Goal: Information Seeking & Learning: Find specific fact

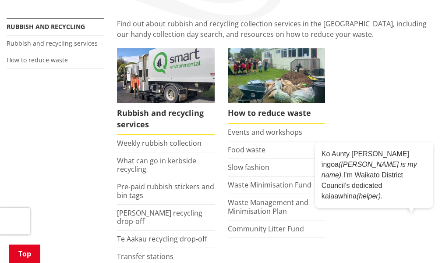
scroll to position [219, 0]
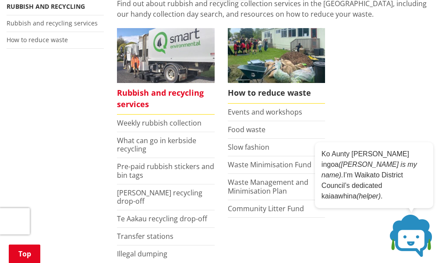
click at [131, 101] on span "Rubbish and recycling services" at bounding box center [165, 98] width 97 height 31
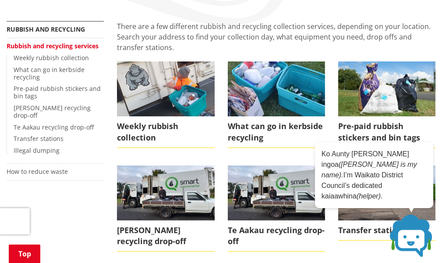
scroll to position [175, 0]
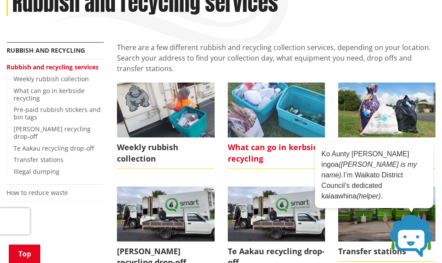
click at [270, 118] on img at bounding box center [276, 109] width 97 height 55
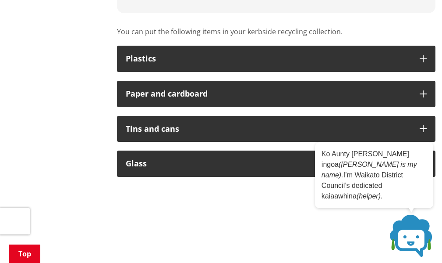
scroll to position [658, 0]
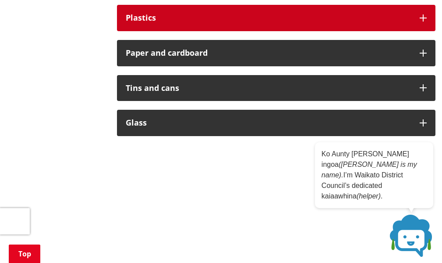
click at [216, 14] on div "Plastics" at bounding box center [268, 18] width 285 height 9
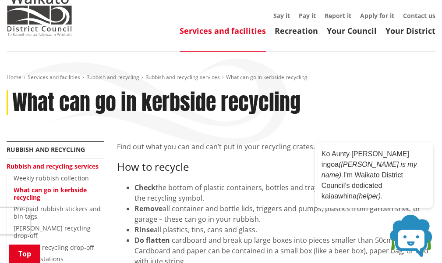
scroll to position [0, 0]
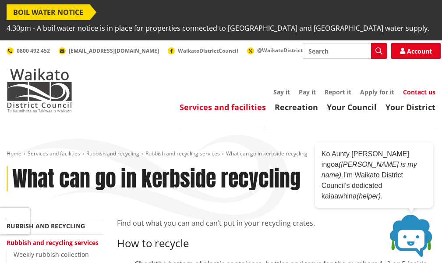
click at [423, 92] on link "Contact us" at bounding box center [419, 92] width 32 height 8
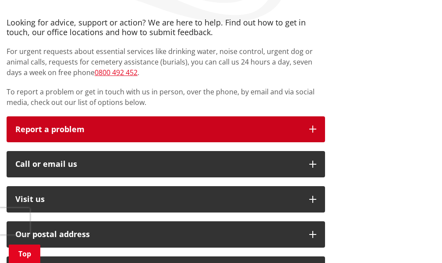
scroll to position [219, 0]
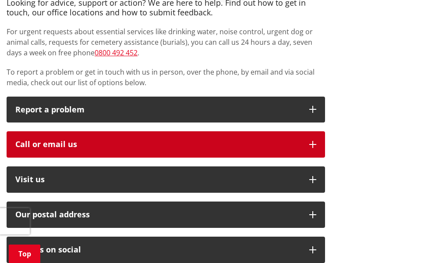
click at [149, 146] on div "Call or email us" at bounding box center [157, 144] width 285 height 9
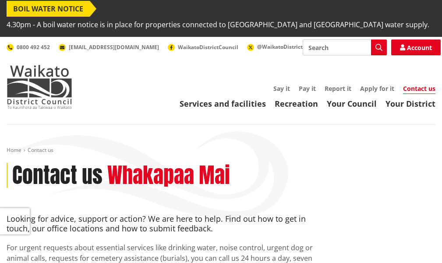
scroll to position [0, 0]
